Goal: Task Accomplishment & Management: Use online tool/utility

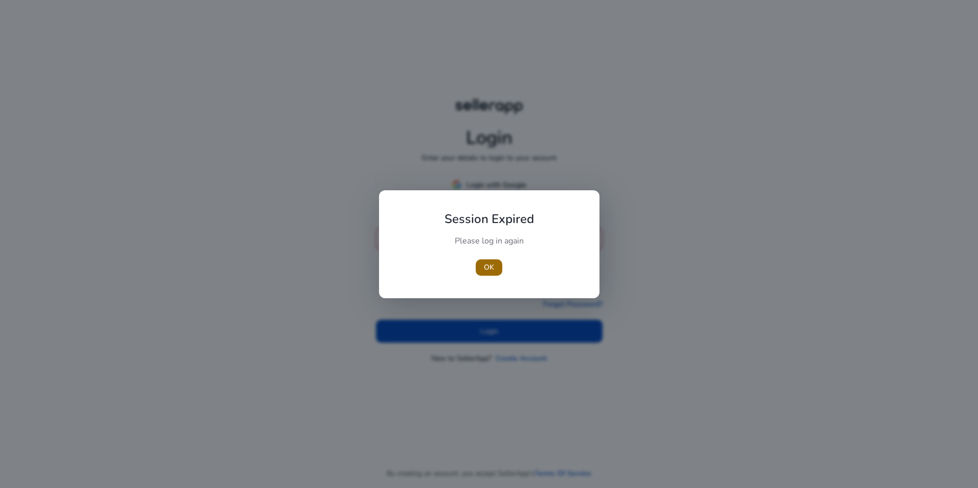
type input "**********"
click at [484, 273] on span "button" at bounding box center [489, 267] width 27 height 25
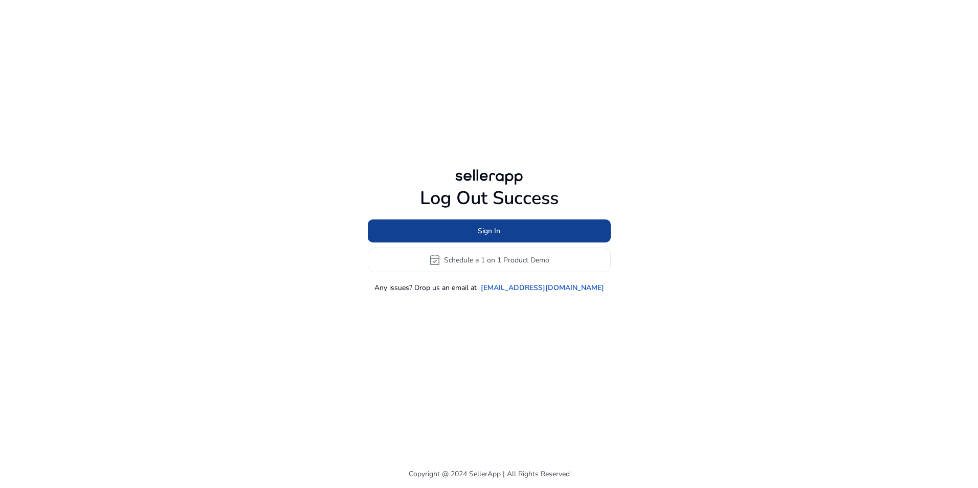
click at [489, 230] on span "Sign In" at bounding box center [489, 231] width 23 height 11
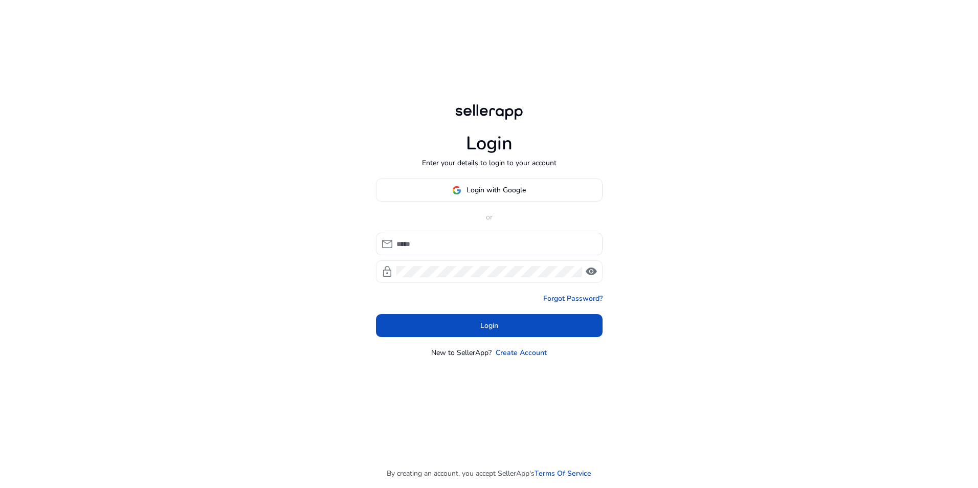
type input "**********"
click at [457, 248] on input "**********" at bounding box center [495, 243] width 198 height 11
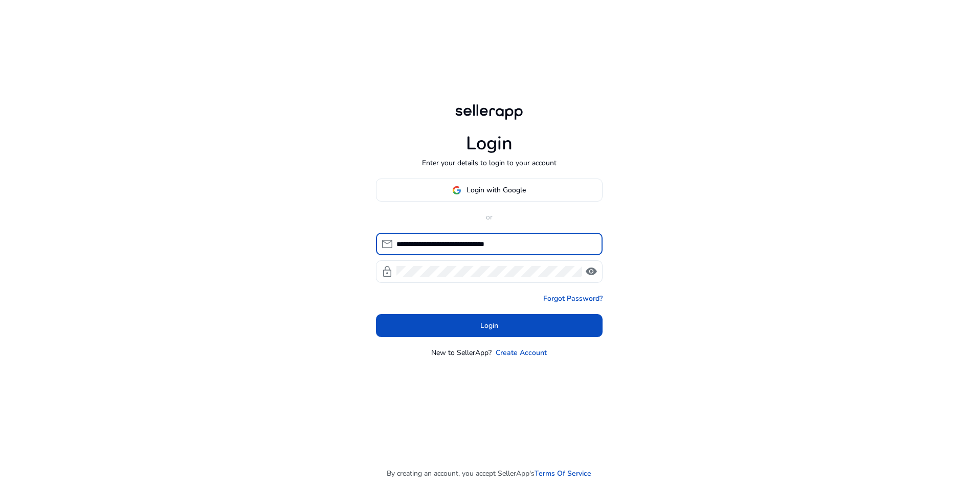
drag, startPoint x: 341, startPoint y: 297, endPoint x: 356, endPoint y: 301, distance: 15.4
click at [341, 297] on div "**********" at bounding box center [489, 244] width 978 height 488
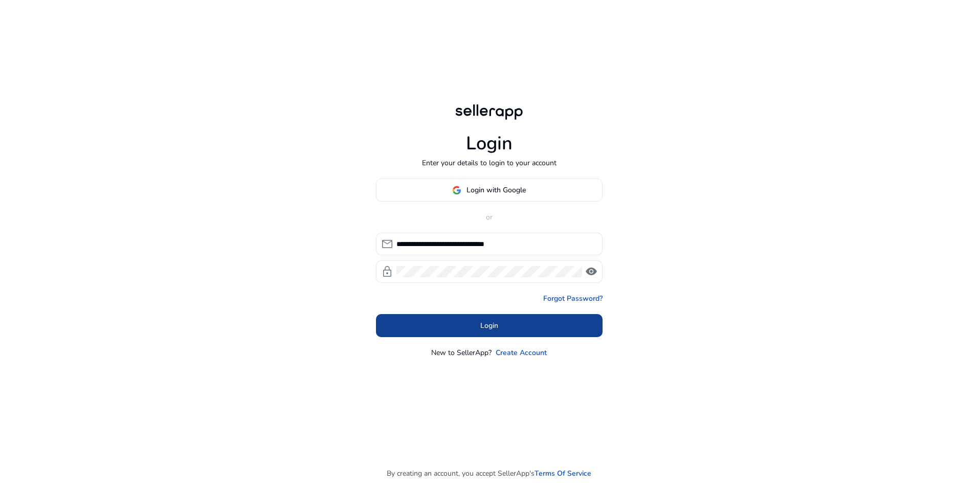
click at [517, 322] on span at bounding box center [489, 326] width 227 height 25
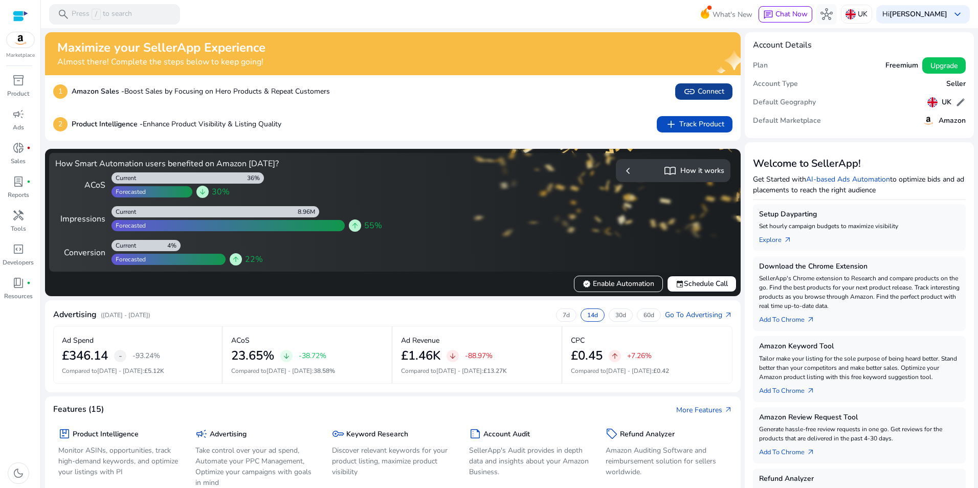
click at [701, 93] on span "link Connect" at bounding box center [703, 91] width 41 height 12
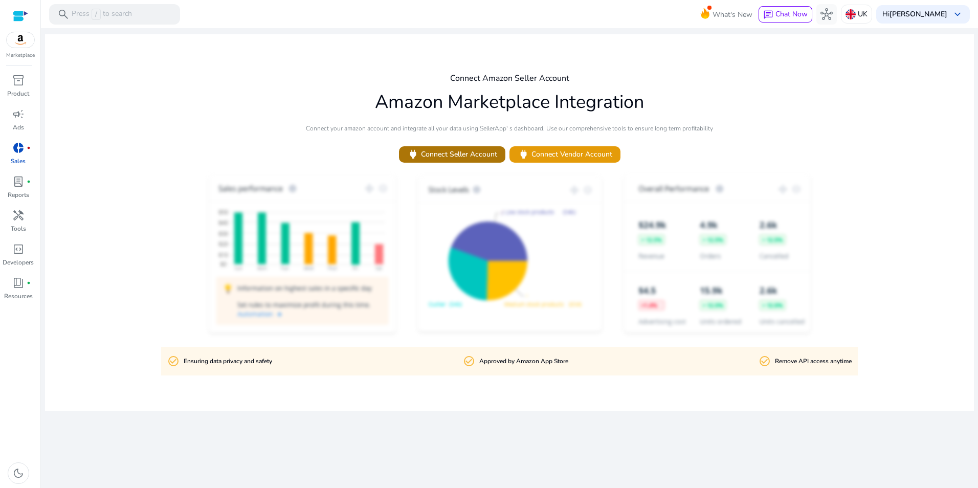
click at [460, 159] on span "power Connect Seller Account" at bounding box center [452, 154] width 90 height 12
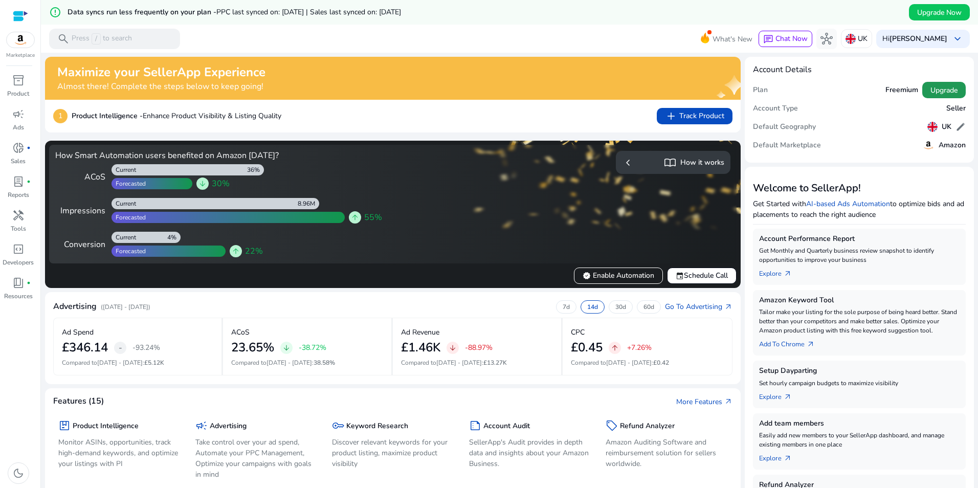
click at [939, 93] on span "Upgrade" at bounding box center [943, 90] width 27 height 11
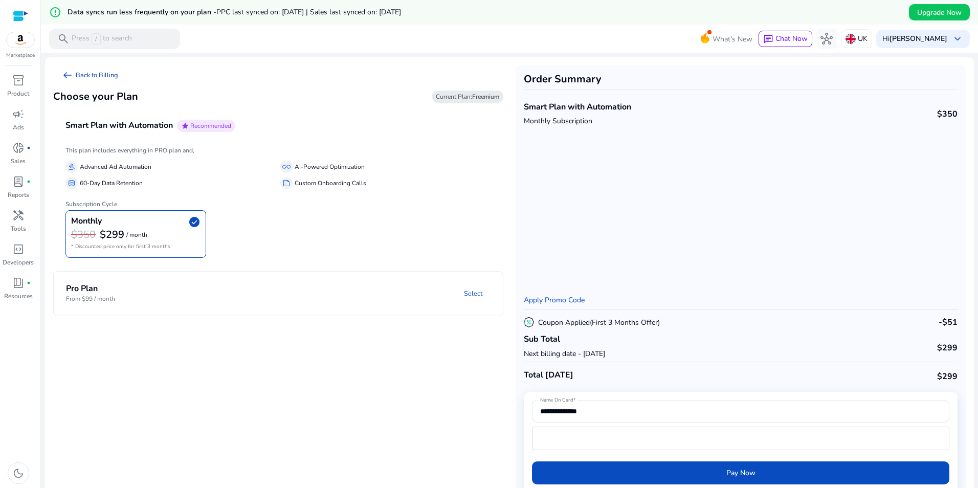
click at [101, 72] on link "arrow_left_alt Back to Billing" at bounding box center [89, 75] width 73 height 20
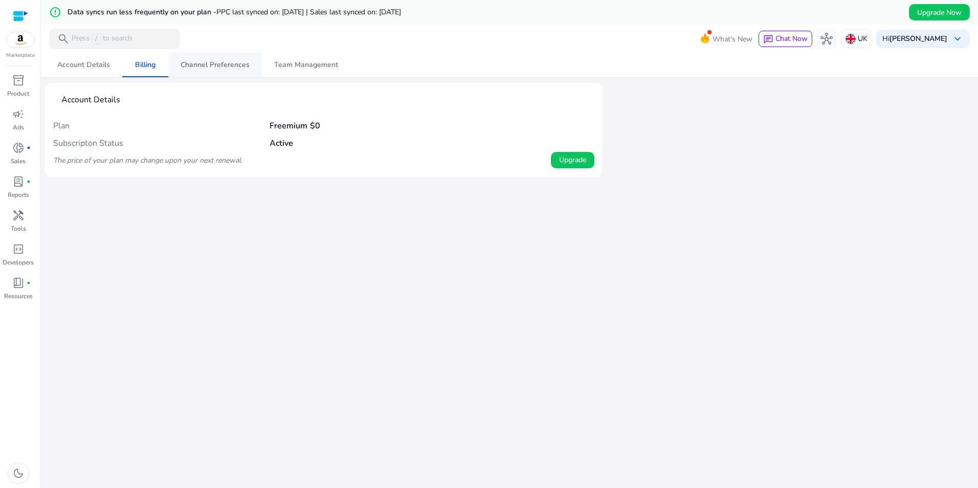
click at [223, 62] on span "Channel Preferences" at bounding box center [215, 64] width 69 height 7
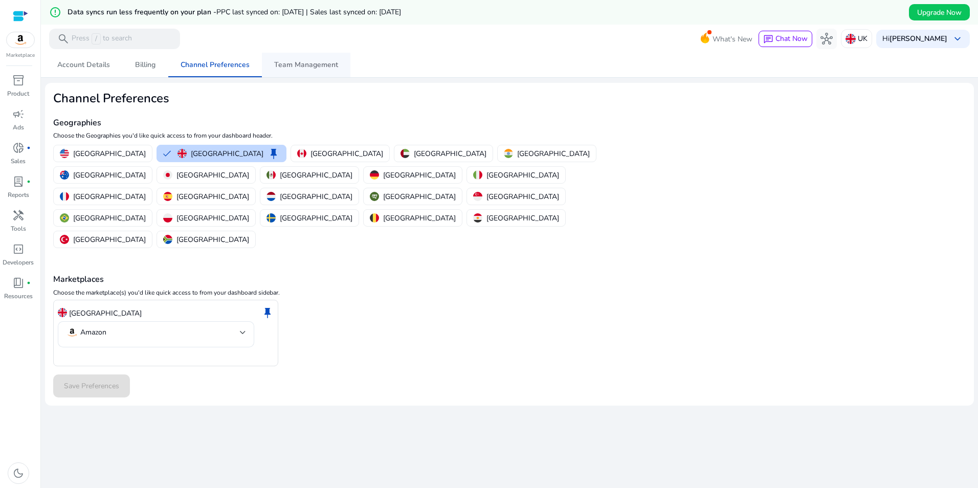
click at [306, 65] on span "Team Management" at bounding box center [306, 64] width 64 height 7
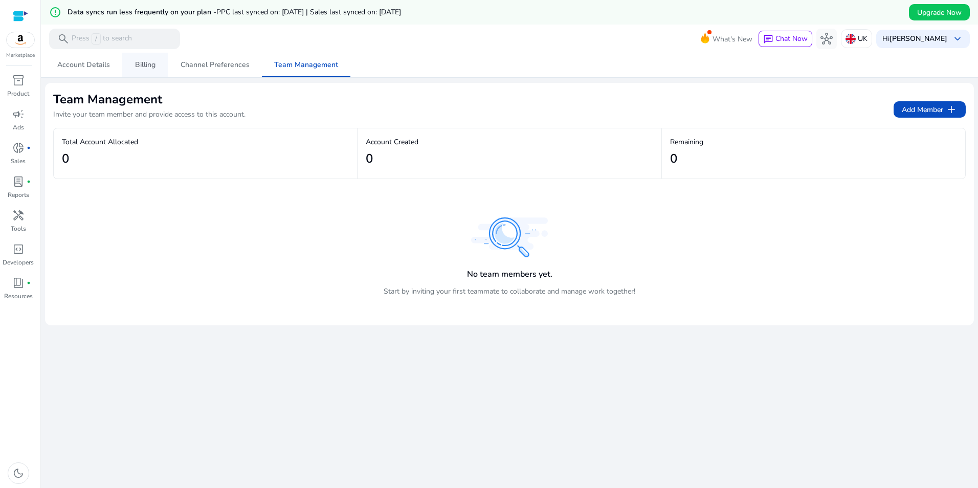
click at [145, 63] on span "Billing" at bounding box center [145, 64] width 20 height 7
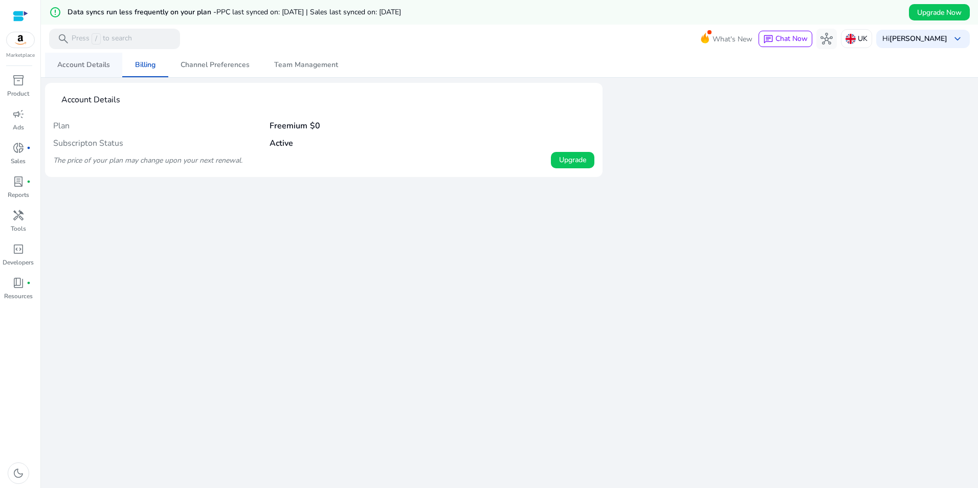
click at [87, 57] on span "Account Details" at bounding box center [83, 65] width 53 height 25
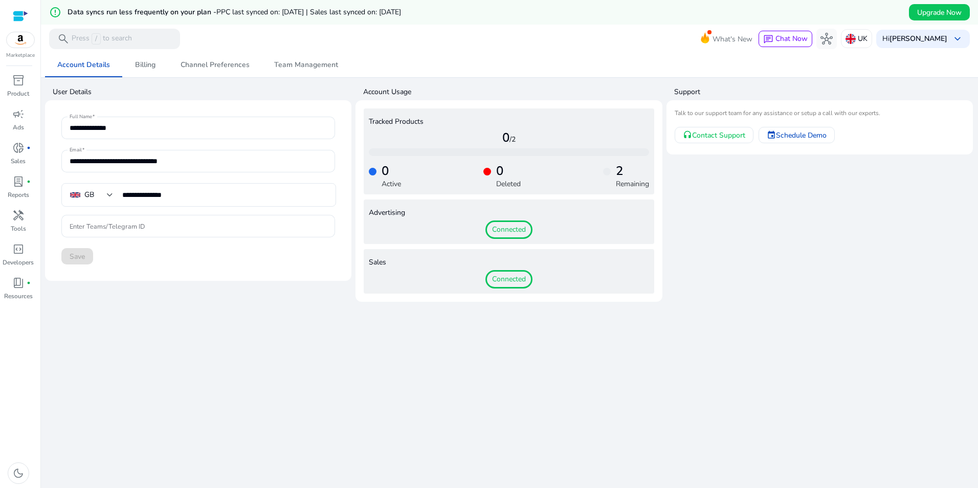
click at [21, 40] on img at bounding box center [21, 39] width 28 height 15
click at [25, 15] on div at bounding box center [20, 16] width 15 height 12
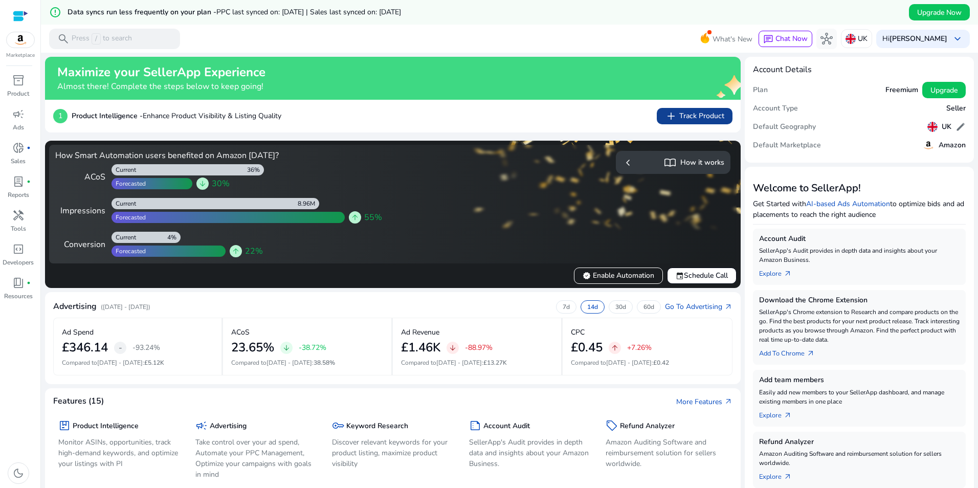
click at [702, 115] on span "add Track Product" at bounding box center [694, 116] width 59 height 12
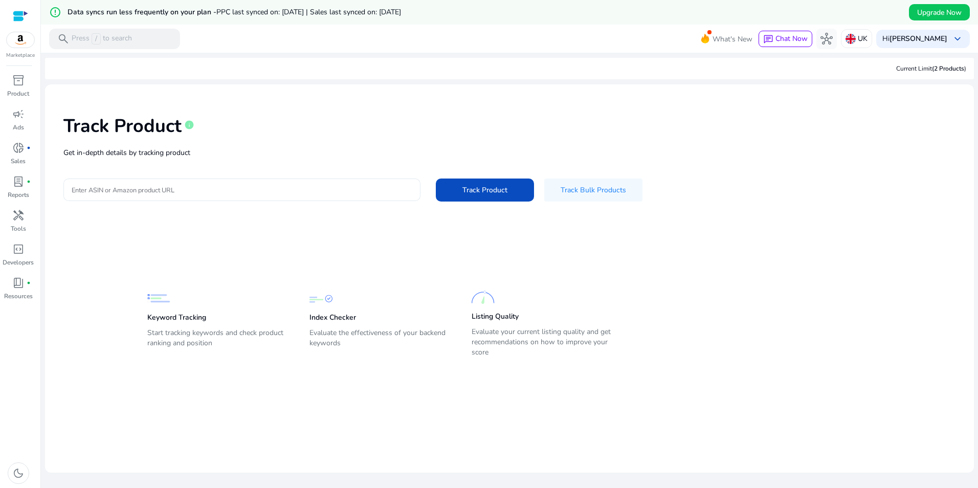
click at [249, 163] on div "Track Product info Get in-depth details by tracking product Enter ASIN or Amazo…" at bounding box center [509, 157] width 913 height 129
drag, startPoint x: 253, startPoint y: 194, endPoint x: 273, endPoint y: 192, distance: 20.5
click at [253, 194] on input "Enter ASIN or Amazon product URL" at bounding box center [242, 189] width 341 height 11
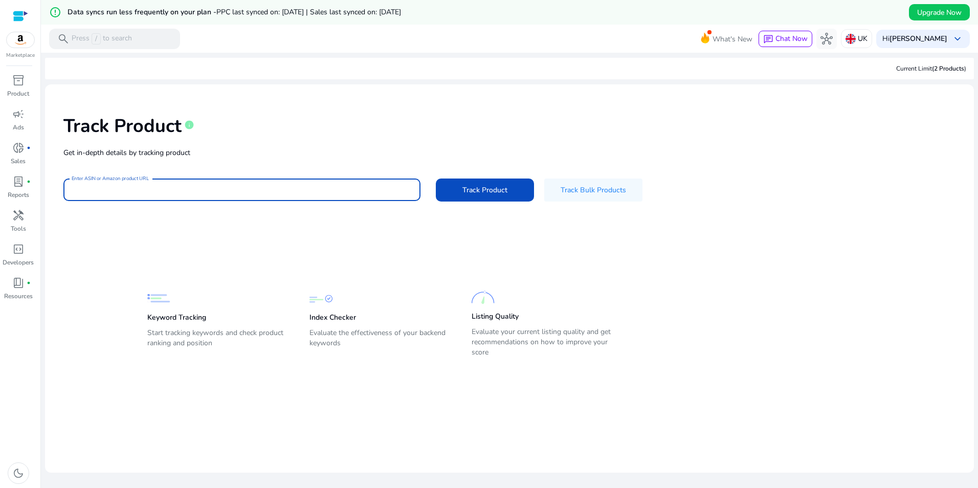
click at [276, 147] on p "Get in-depth details by tracking product" at bounding box center [509, 152] width 892 height 11
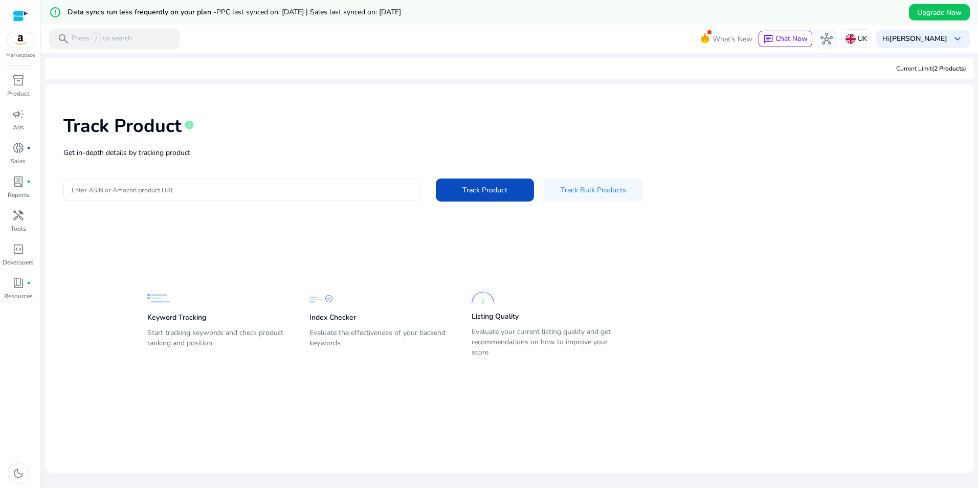
click at [18, 16] on div at bounding box center [20, 16] width 15 height 12
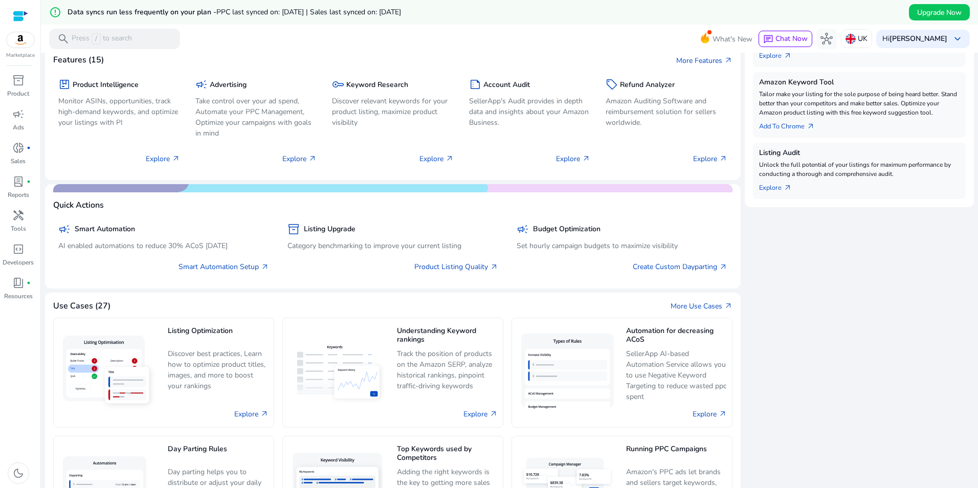
scroll to position [168, 0]
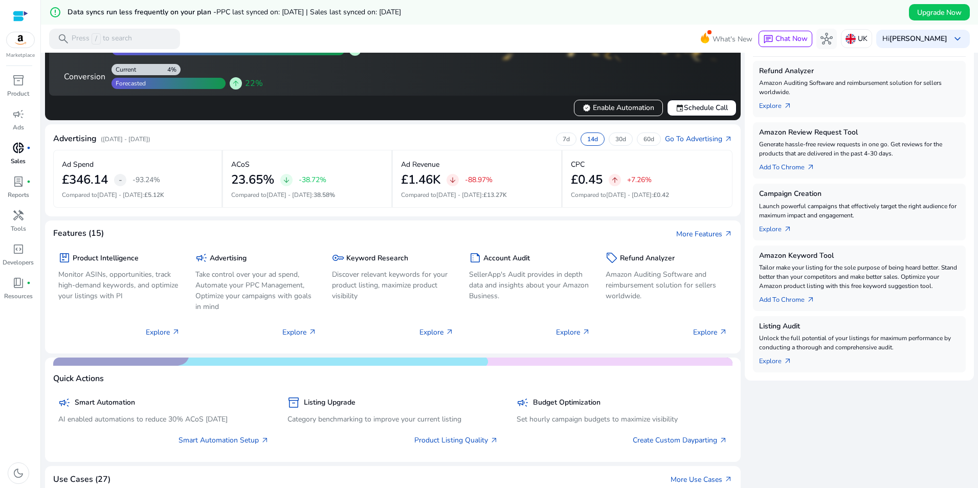
click at [17, 157] on p "Sales" at bounding box center [18, 161] width 15 height 9
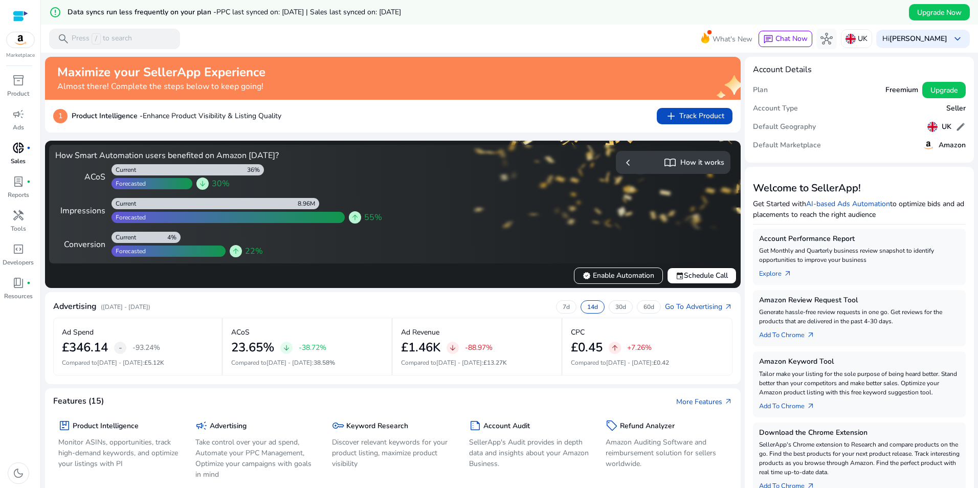
click at [27, 149] on span "fiber_manual_record" at bounding box center [29, 148] width 4 height 4
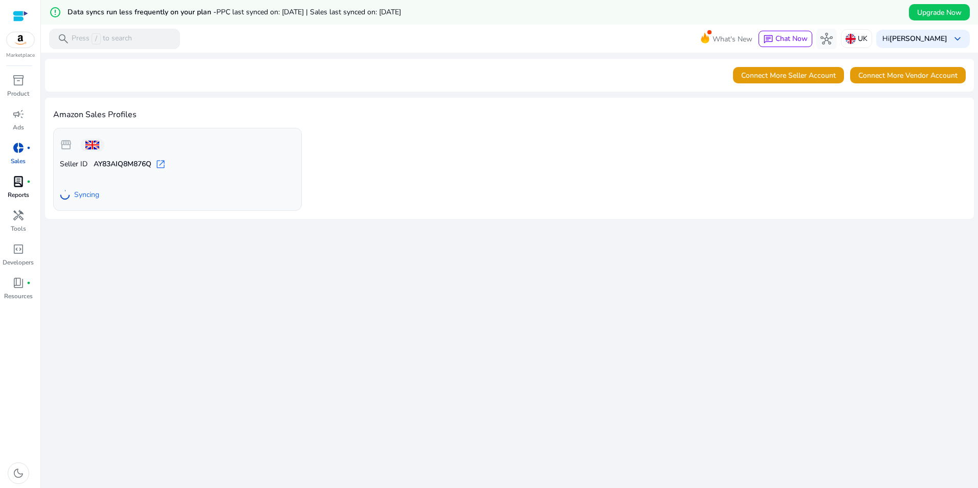
click at [19, 181] on span "lab_profile" at bounding box center [18, 181] width 12 height 12
click at [18, 186] on span "lab_profile" at bounding box center [18, 181] width 12 height 12
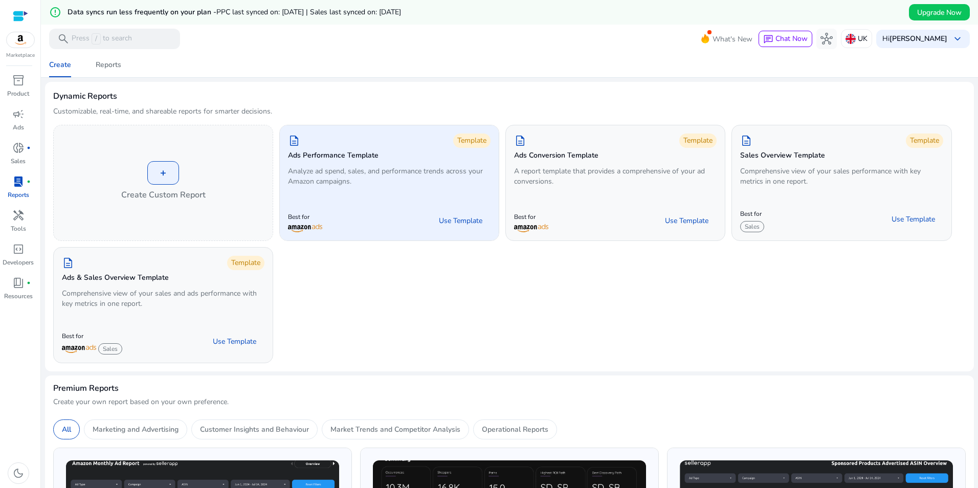
click at [396, 182] on p "Analyze ad spend, sales, and performance trends across your Amazon campaigns." at bounding box center [389, 176] width 203 height 20
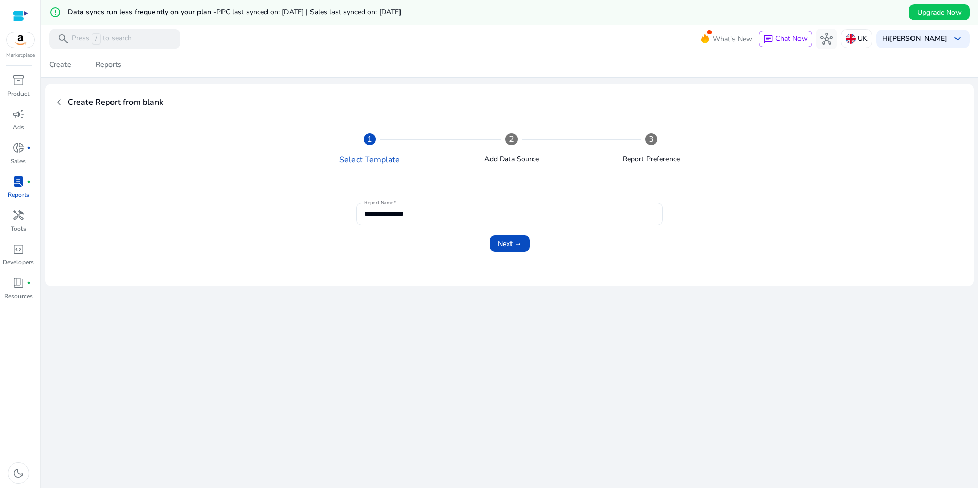
click at [22, 176] on span "lab_profile" at bounding box center [18, 181] width 12 height 12
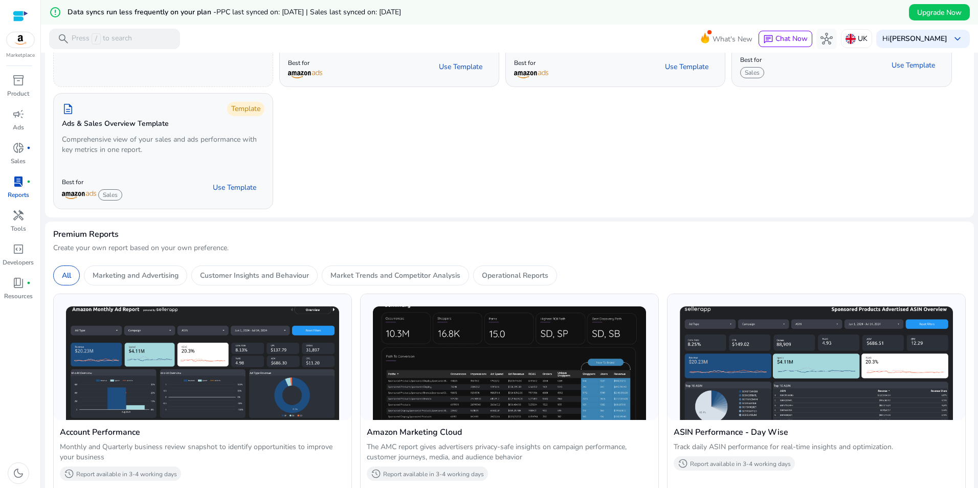
scroll to position [153, 0]
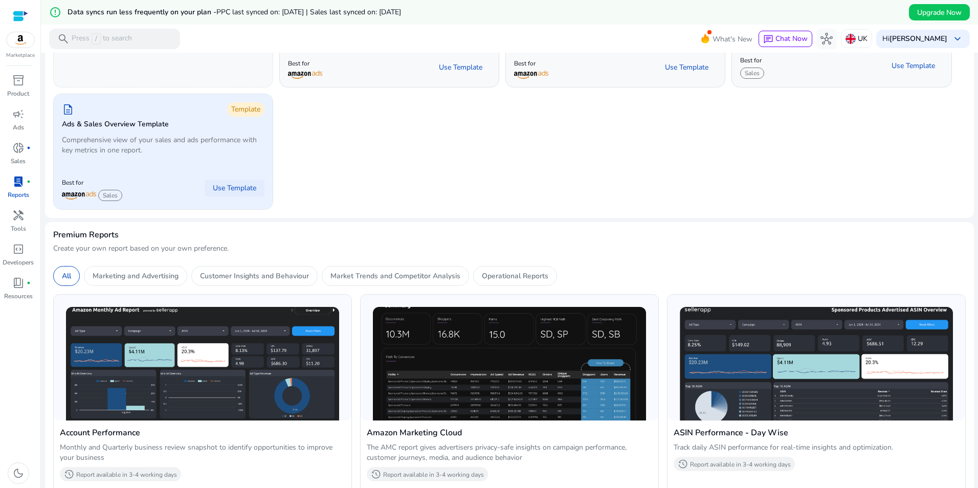
click at [220, 184] on span "Use Template" at bounding box center [234, 188] width 43 height 10
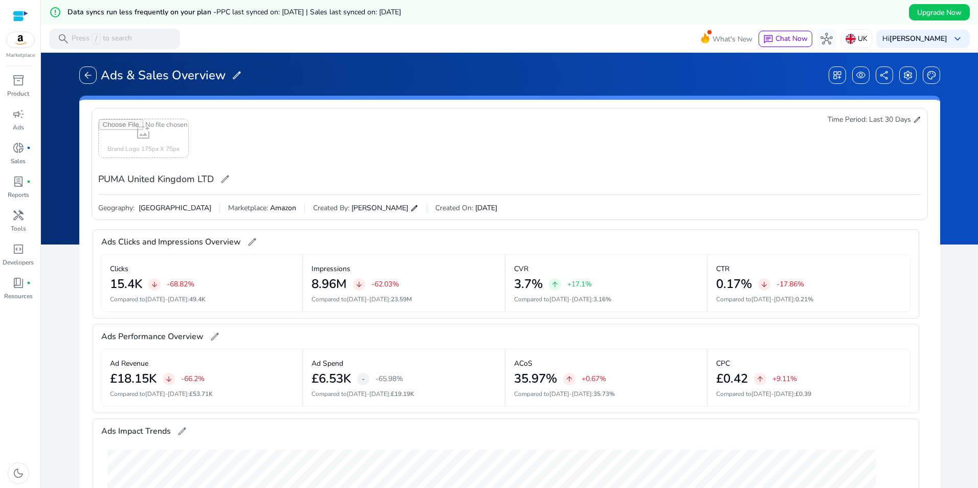
click at [914, 119] on span "edit" at bounding box center [917, 120] width 8 height 8
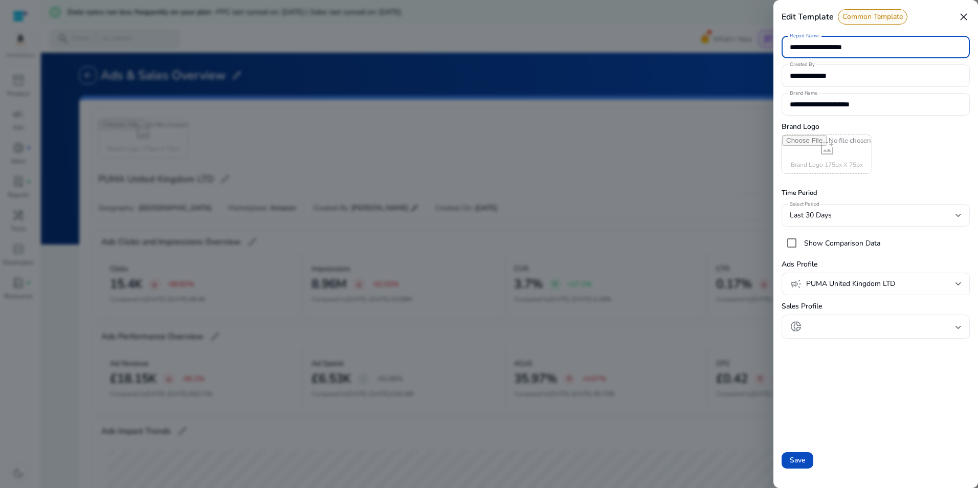
click at [930, 208] on div "Last 30 Days" at bounding box center [876, 215] width 172 height 23
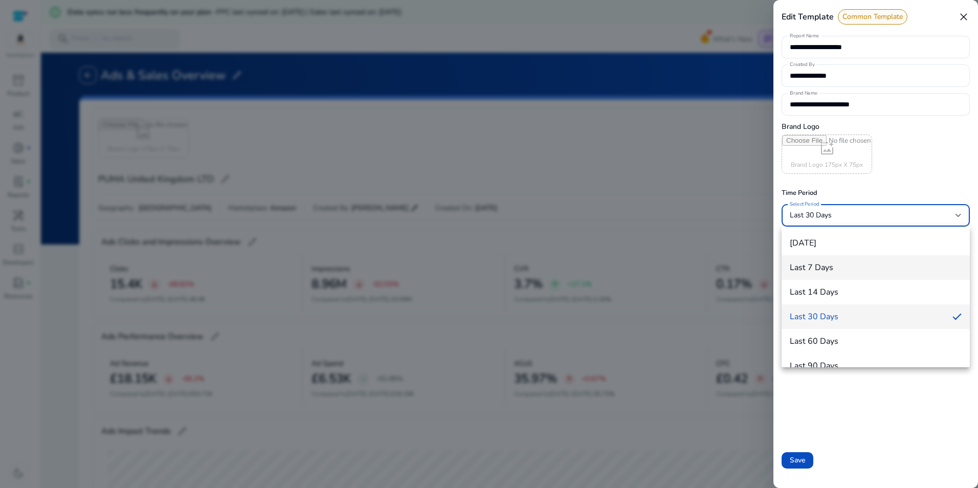
click at [835, 270] on span "Last 7 Days" at bounding box center [876, 268] width 172 height 10
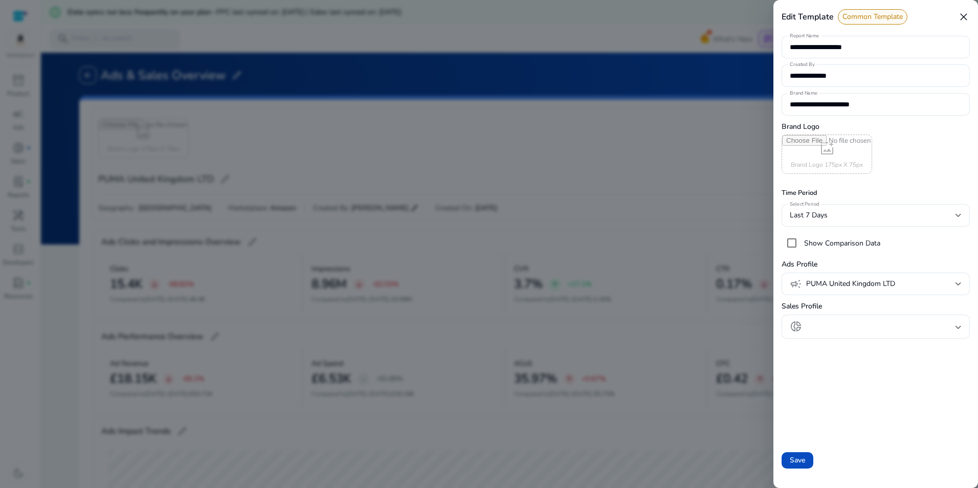
click at [902, 164] on div "Brand Logo add_photo_alternate Brand Logo 175px X 75px" at bounding box center [876, 148] width 188 height 53
click at [800, 460] on span "Save" at bounding box center [797, 460] width 15 height 11
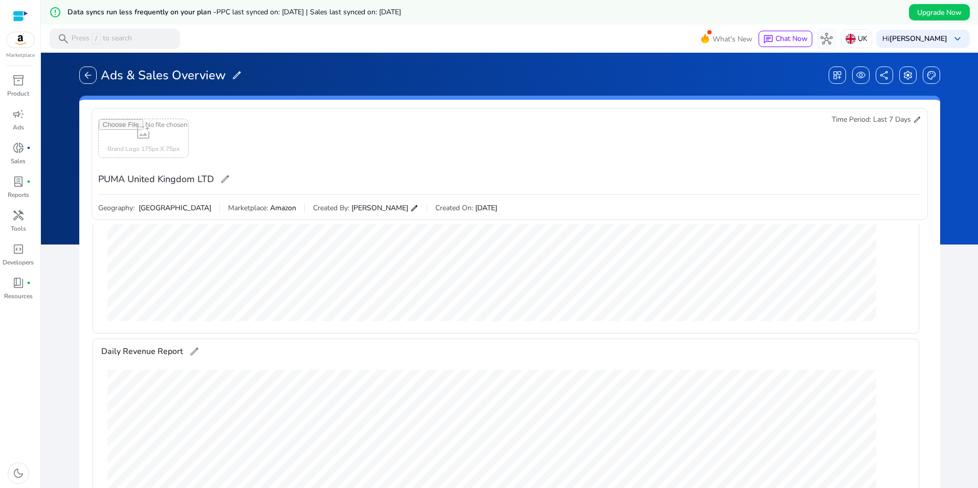
click at [901, 123] on span "Last 7 Days" at bounding box center [892, 120] width 38 height 10
click at [913, 121] on span "edit" at bounding box center [917, 120] width 8 height 8
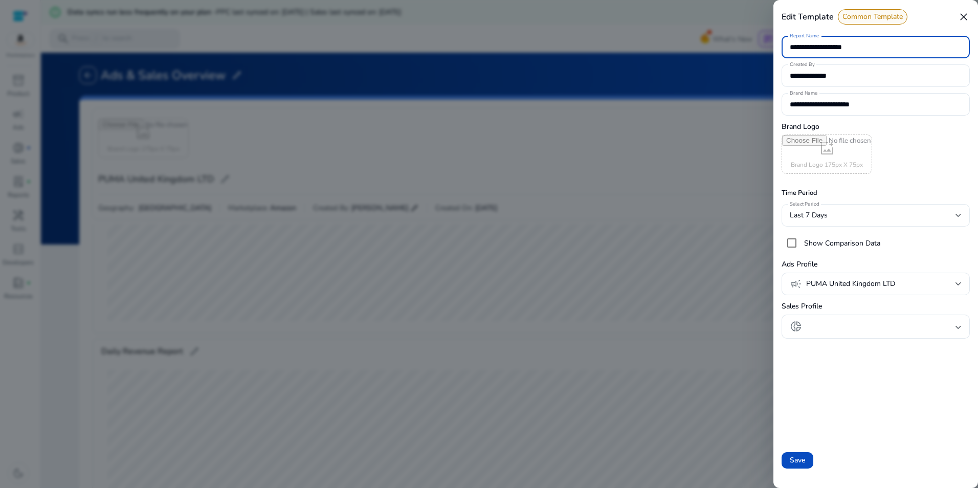
click at [876, 212] on div "Last 7 Days" at bounding box center [873, 215] width 166 height 11
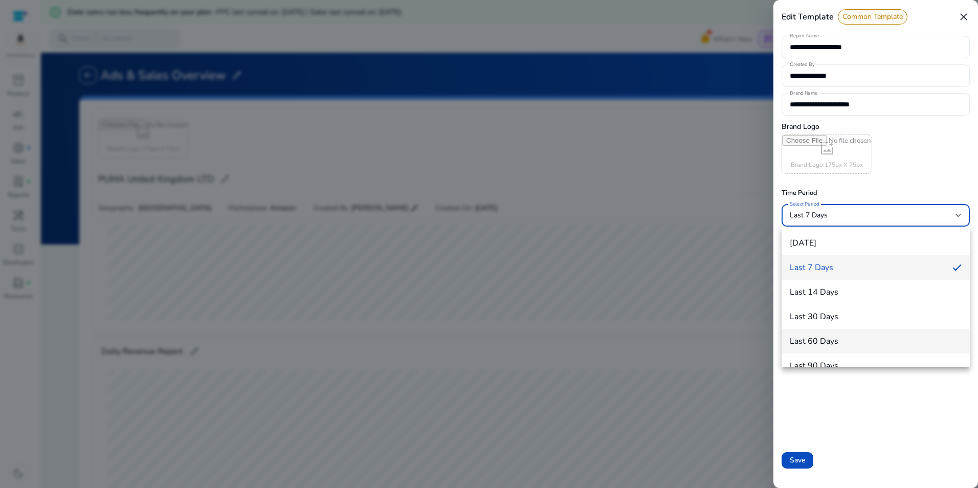
scroll to position [113, 0]
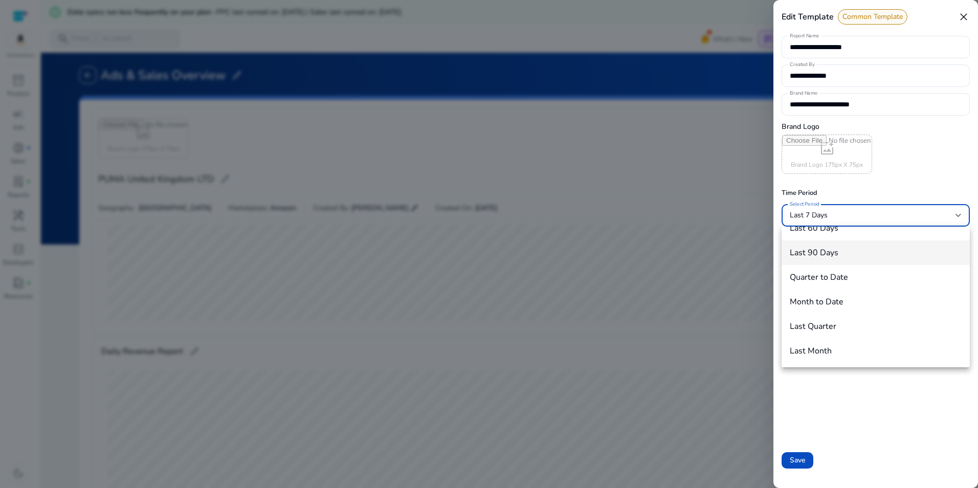
drag, startPoint x: 848, startPoint y: 300, endPoint x: 843, endPoint y: 251, distance: 49.3
click at [843, 251] on div "Today Last 7 Days Last 14 Days Last 30 Days Last 60 Days Last 90 Days Quarter t…" at bounding box center [876, 297] width 188 height 141
click at [843, 252] on span "Last 90 Days" at bounding box center [876, 253] width 172 height 10
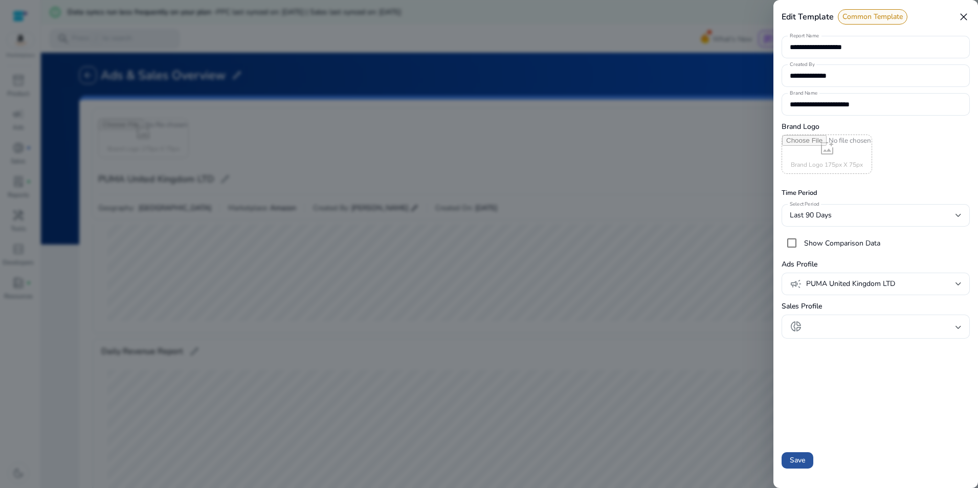
click at [799, 456] on span "Save" at bounding box center [797, 460] width 15 height 11
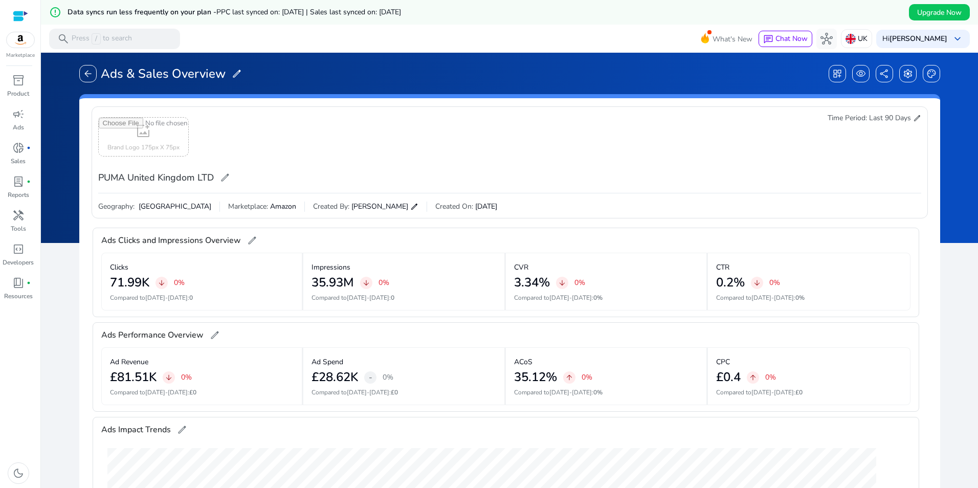
scroll to position [0, 0]
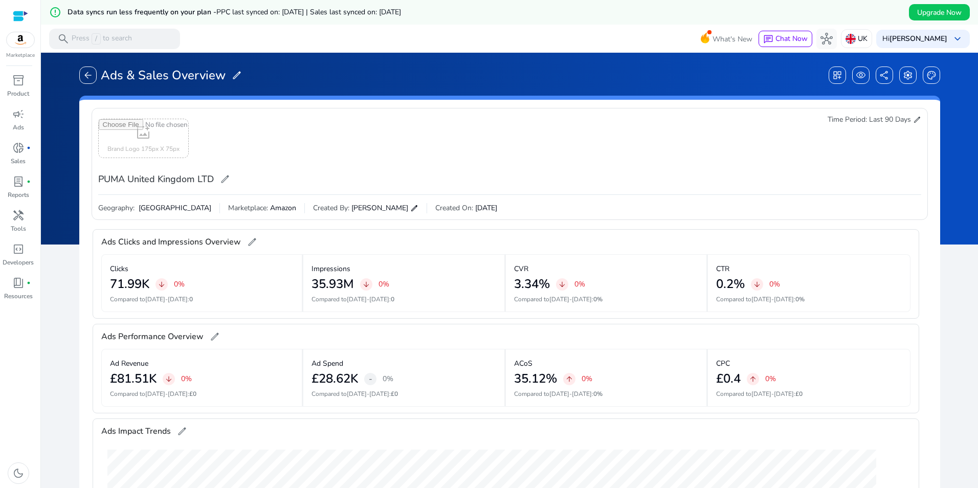
click at [21, 16] on div at bounding box center [20, 16] width 15 height 12
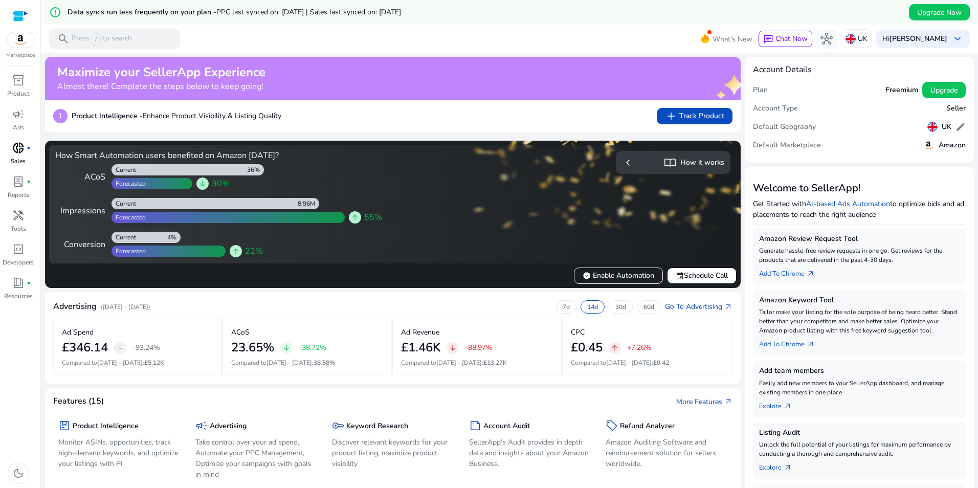
click at [20, 158] on p "Sales" at bounding box center [18, 161] width 15 height 9
